Goal: Information Seeking & Learning: Learn about a topic

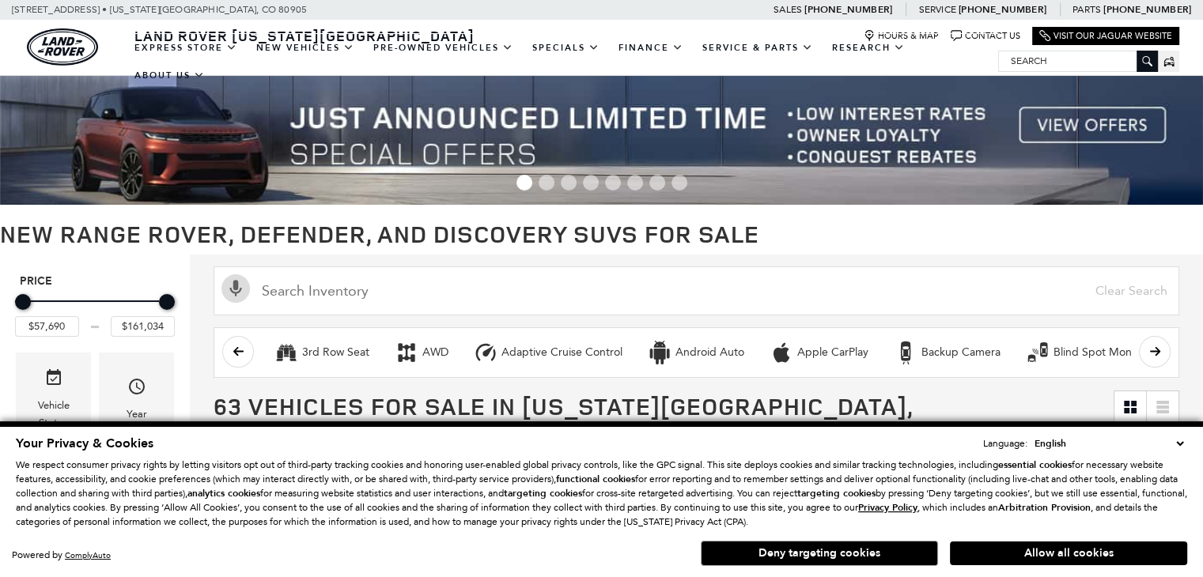
click at [1016, 553] on div "Contact Us" at bounding box center [1059, 557] width 96 height 13
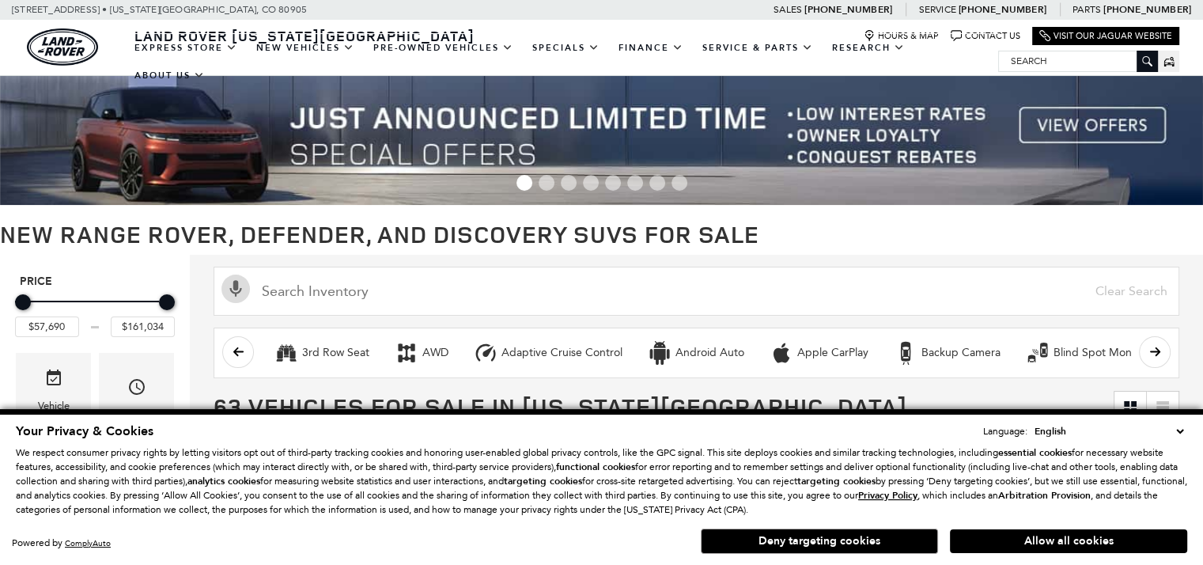
click at [1167, 168] on img at bounding box center [601, 140] width 1203 height 129
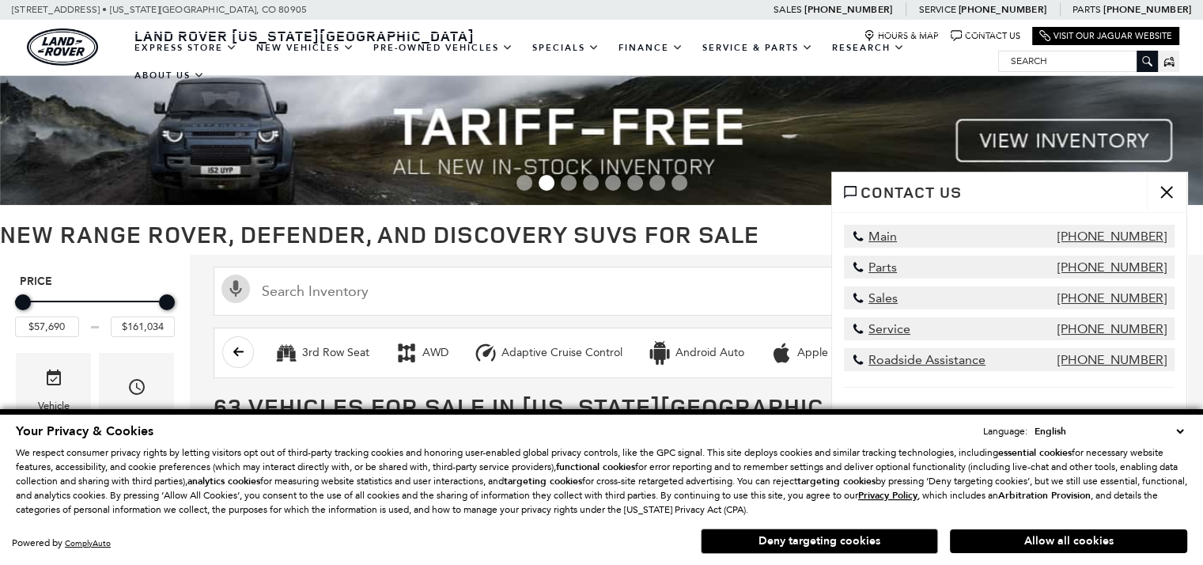
click at [1165, 198] on button "close" at bounding box center [1167, 192] width 40 height 40
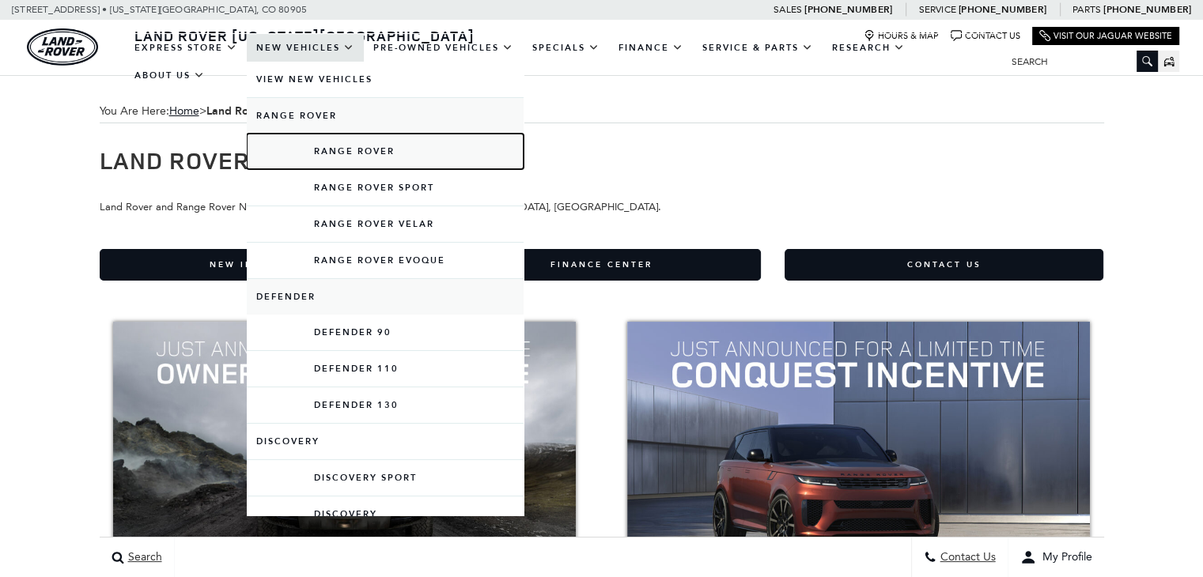
click at [338, 165] on link "Range Rover" at bounding box center [385, 152] width 277 height 36
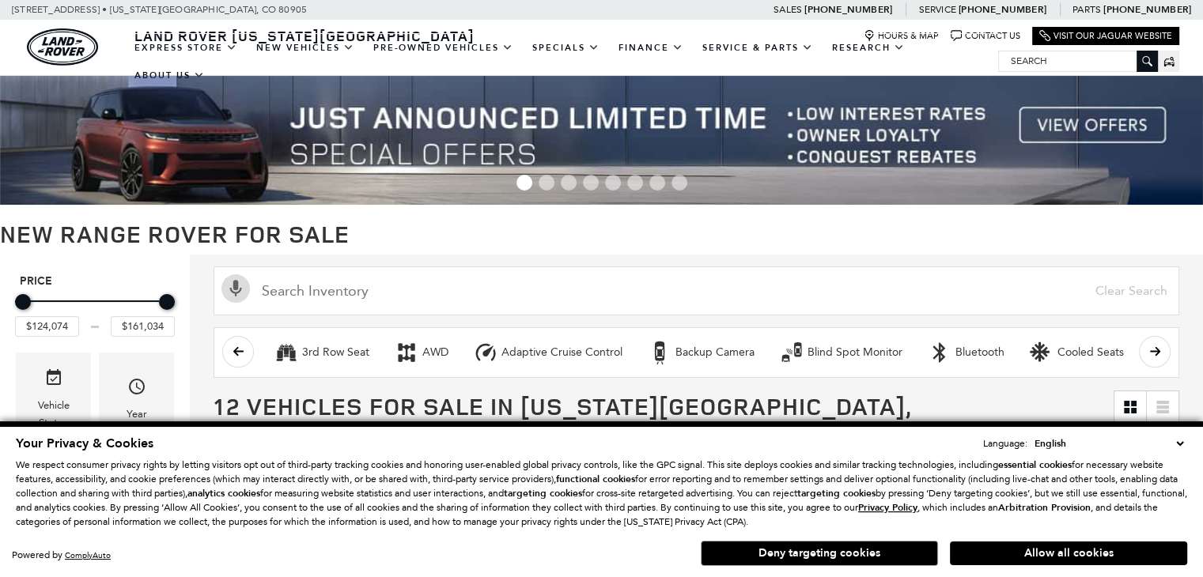
scroll to position [53, 0]
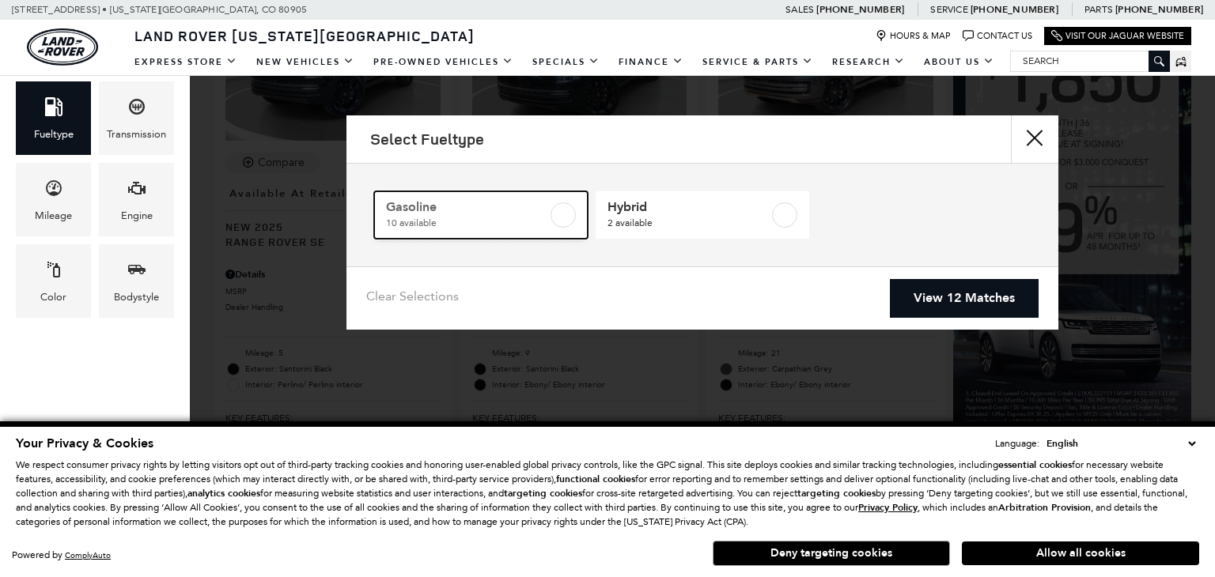
click at [558, 213] on label at bounding box center [563, 215] width 25 height 25
checkbox input "true"
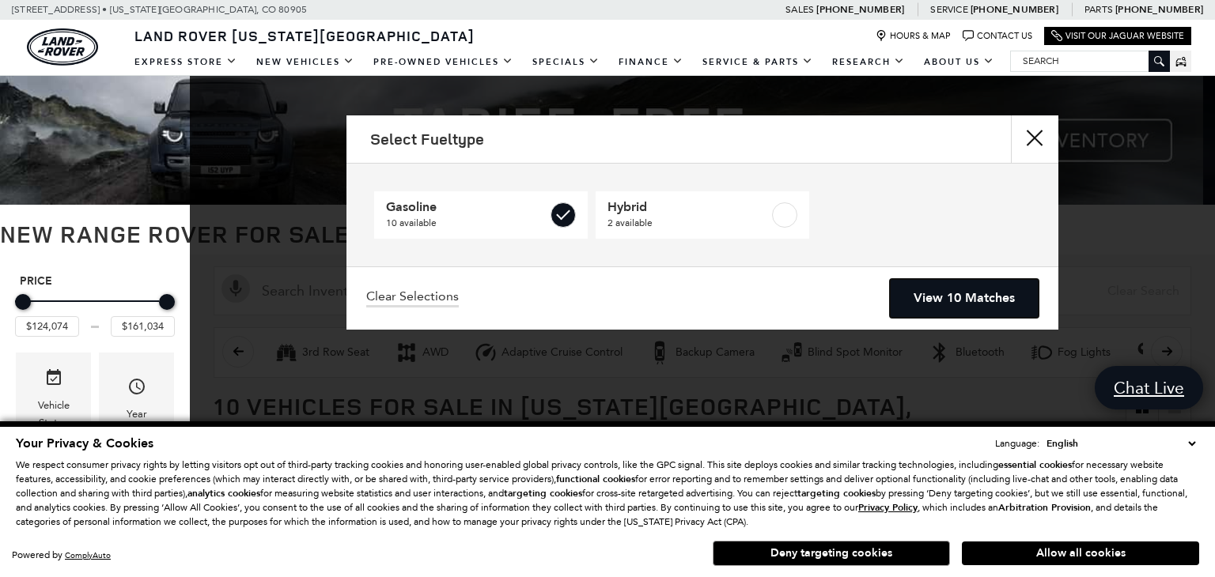
click at [970, 306] on link "View 10 Matches" at bounding box center [964, 298] width 149 height 39
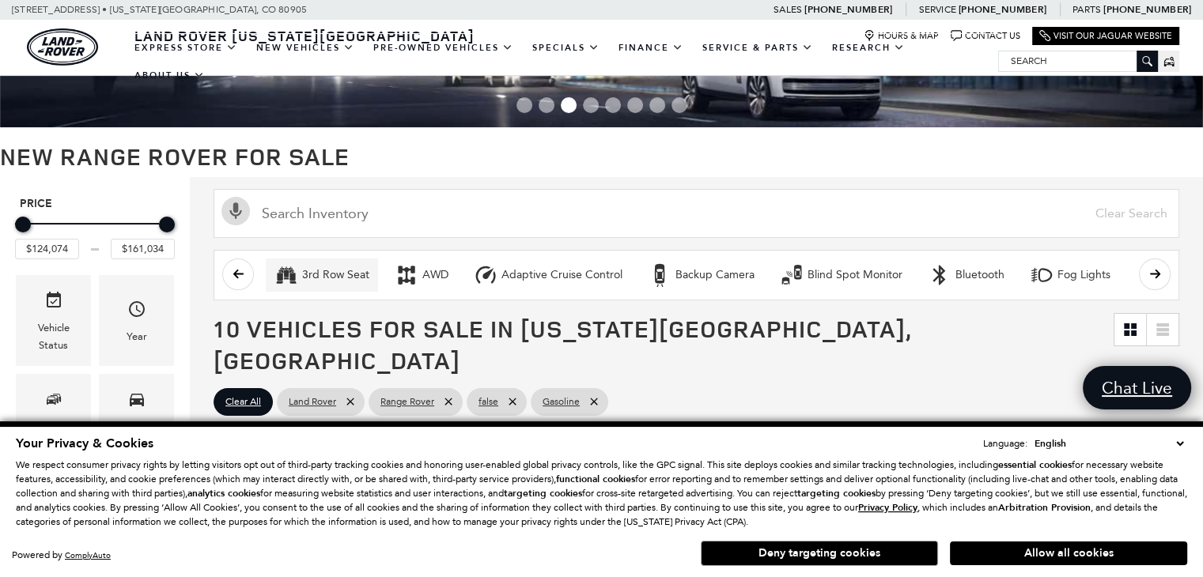
scroll to position [396, 0]
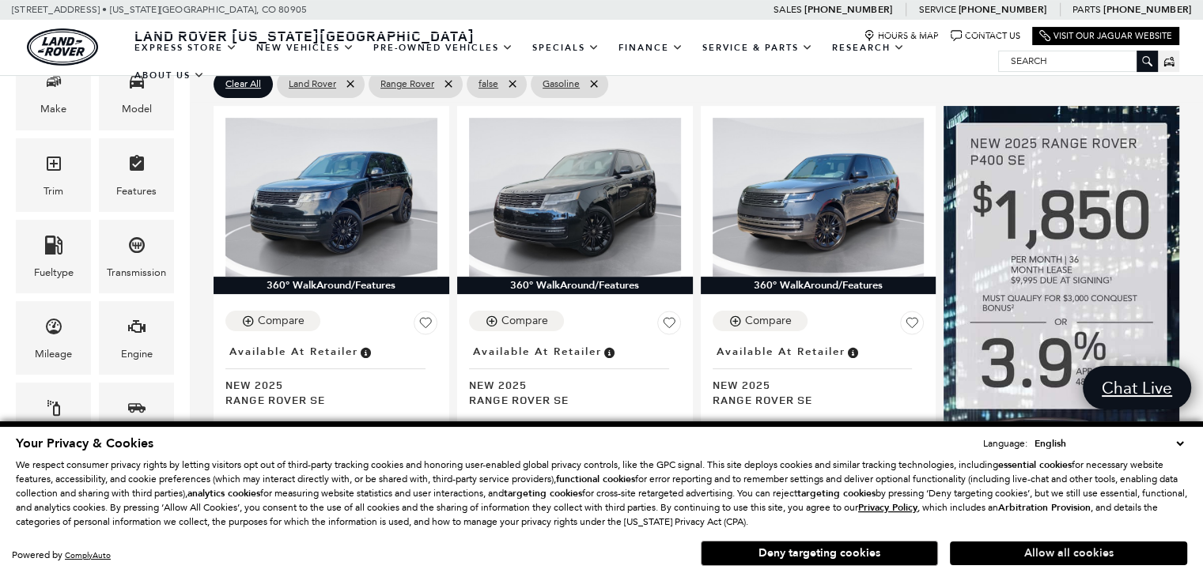
click at [1052, 554] on button "Allow all cookies" at bounding box center [1068, 554] width 237 height 24
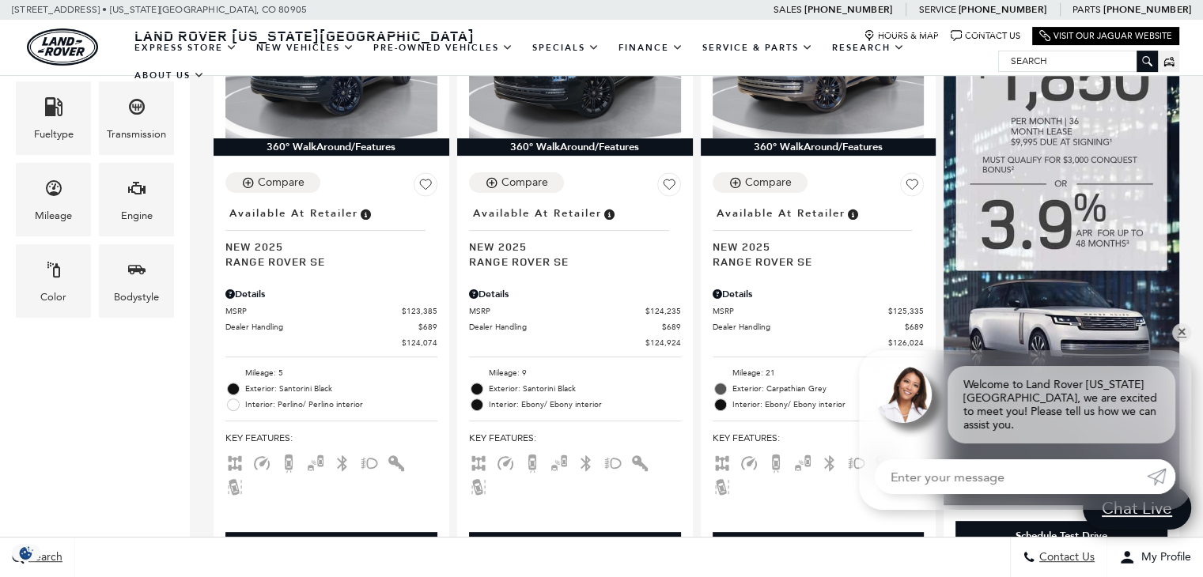
scroll to position [0, 0]
